Goal: Check status: Check status

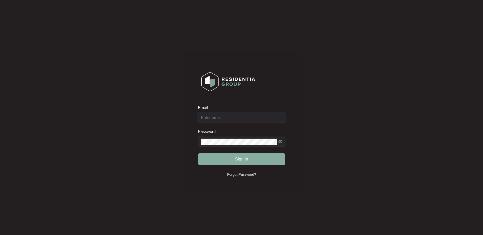
type input "[EMAIL_ADDRESS][DOMAIN_NAME]"
click at [239, 158] on span "Sign in" at bounding box center [241, 159] width 13 height 6
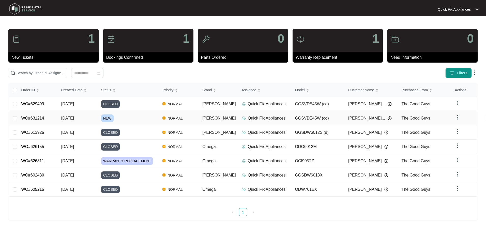
click at [127, 119] on div "NEW" at bounding box center [129, 118] width 57 height 8
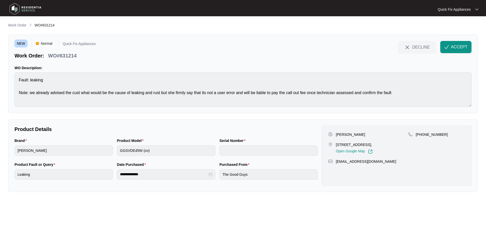
click at [318, 182] on div "Purchased From The Good Guys" at bounding box center [269, 174] width 103 height 24
drag, startPoint x: 85, startPoint y: 58, endPoint x: 61, endPoint y: 57, distance: 24.2
click at [61, 57] on div "Work Order: WO#631214" at bounding box center [55, 54] width 81 height 9
copy p "631214"
